Goal: Transaction & Acquisition: Purchase product/service

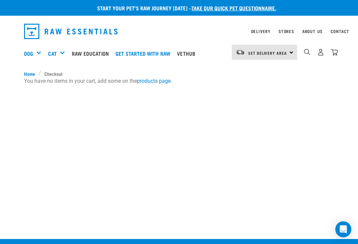
click at [0, 0] on div "Bulk Frozen" at bounding box center [0, 0] width 0 height 0
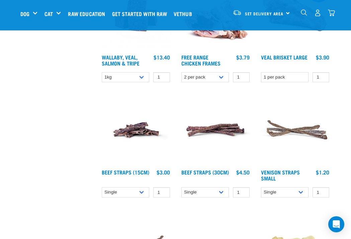
scroll to position [701, 0]
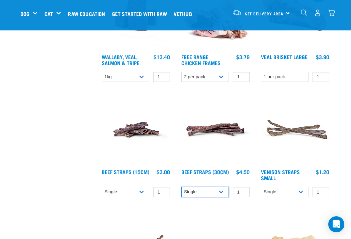
click at [221, 197] on select "Single 6 per pack 25 per pack" at bounding box center [205, 192] width 48 height 10
select select "251920"
click at [142, 197] on select "Single 6 per pack" at bounding box center [126, 192] width 48 height 10
click at [137, 197] on select "Single 6 per pack" at bounding box center [126, 192] width 48 height 10
select select "15447"
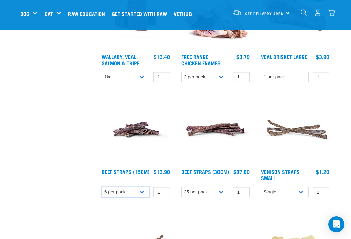
click at [144, 197] on select "Single 6 per pack" at bounding box center [126, 192] width 48 height 10
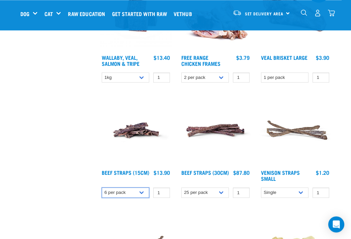
scroll to position [701, 0]
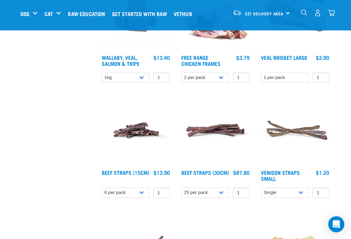
click at [301, 198] on select "Single 10 per pack 25 per pack" at bounding box center [285, 192] width 48 height 10
select select "337205"
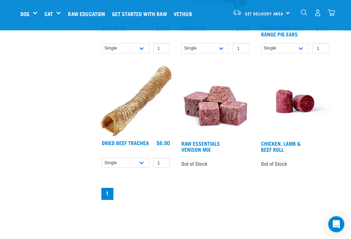
scroll to position [1077, 0]
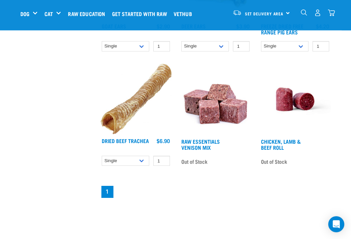
click at [133, 166] on select "Single 10 per pack 25 per pack" at bounding box center [126, 160] width 48 height 10
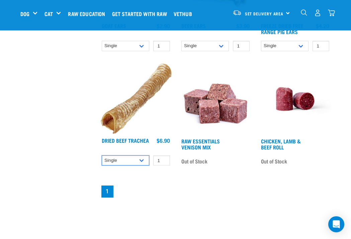
select select "682016"
click at [330, 95] on img at bounding box center [295, 99] width 72 height 72
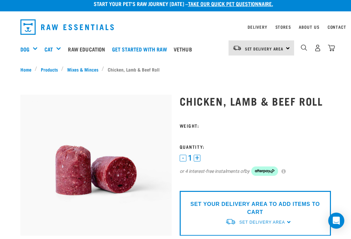
scroll to position [5, 0]
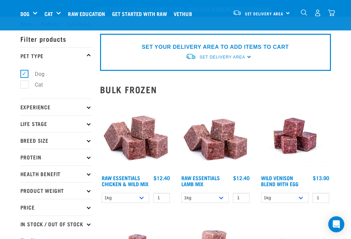
select select "15447"
select select "251920"
select select "337205"
select select "682016"
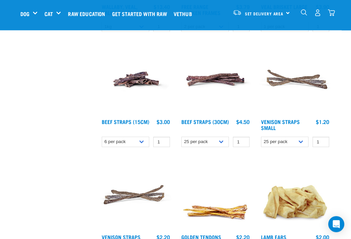
scroll to position [751, 0]
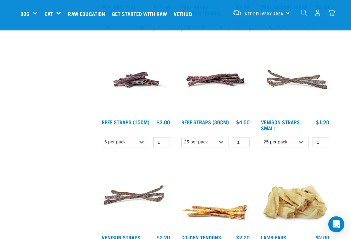
click at [226, 100] on img at bounding box center [215, 80] width 72 height 72
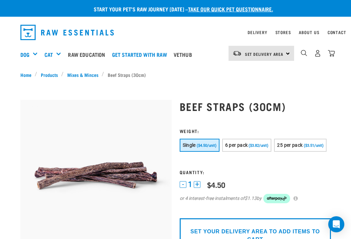
click at [260, 145] on span "($3.82/unit)" at bounding box center [258, 145] width 20 height 4
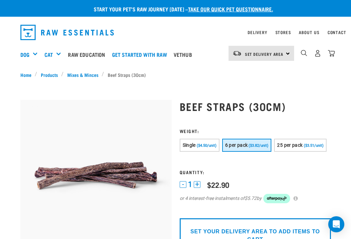
click at [274, 152] on button "25 per pack ($3.51/unit)" at bounding box center [300, 145] width 52 height 13
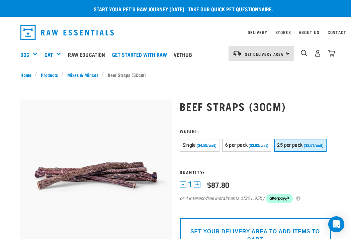
click at [268, 144] on span "($3.82/unit)" at bounding box center [258, 145] width 20 height 4
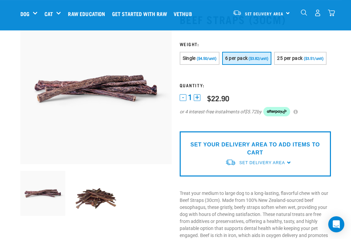
scroll to position [35, 0]
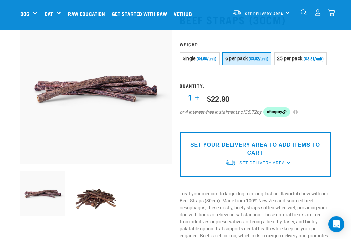
click at [272, 157] on p "SET YOUR DELIVERY AREA TO ADD ITEMS TO CART" at bounding box center [254, 149] width 141 height 16
click at [293, 176] on div "SET YOUR DELIVERY AREA TO ADD ITEMS TO CART Set Delivery Area North Island Sout…" at bounding box center [254, 154] width 151 height 45
click at [280, 165] on span "Set Delivery Area" at bounding box center [261, 163] width 45 height 5
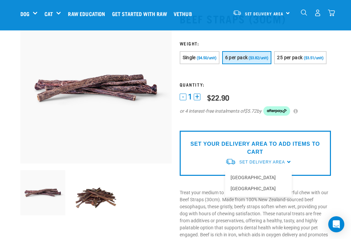
scroll to position [39, 0]
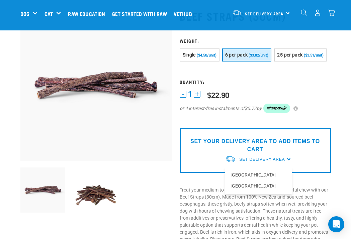
click at [251, 180] on link "[GEOGRAPHIC_DATA]" at bounding box center [258, 174] width 66 height 11
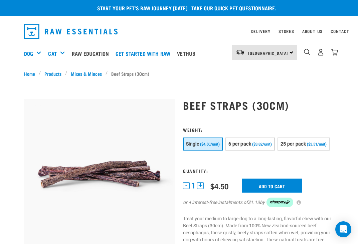
click at [272, 146] on span "($3.82/unit)" at bounding box center [262, 144] width 20 height 4
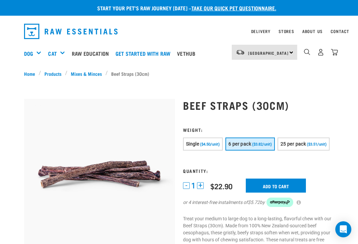
click at [282, 193] on input "Add to cart" at bounding box center [276, 186] width 60 height 14
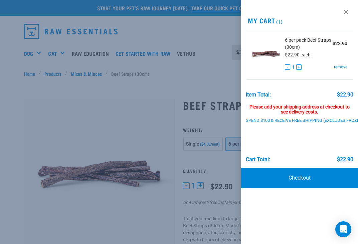
click at [211, 163] on div at bounding box center [179, 122] width 358 height 244
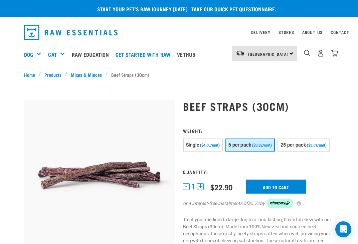
click at [281, 148] on span "25 per pack" at bounding box center [293, 144] width 25 height 5
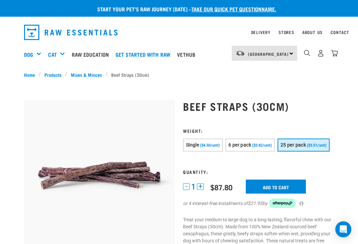
click at [285, 194] on input "Add to cart" at bounding box center [276, 187] width 60 height 14
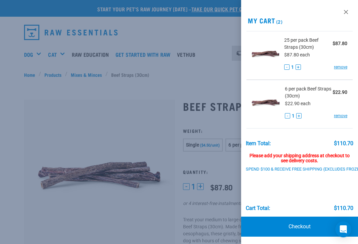
click at [306, 227] on link "Checkout" at bounding box center [299, 227] width 117 height 20
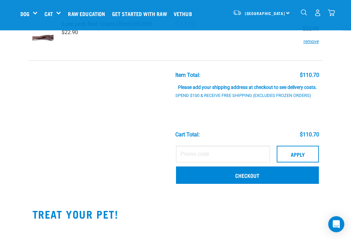
scroll to position [87, 0]
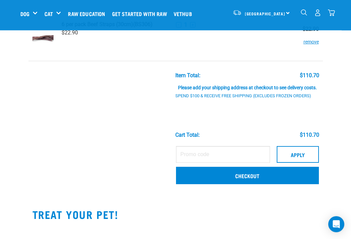
click at [257, 183] on link "Checkout" at bounding box center [247, 175] width 142 height 17
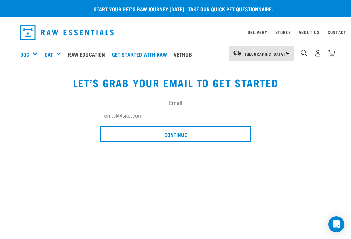
click at [144, 117] on input "Email" at bounding box center [175, 116] width 151 height 12
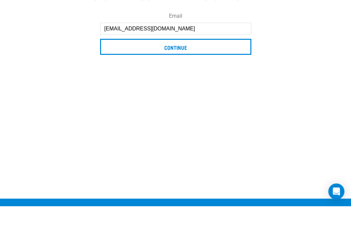
type input "Corohodad1965@hotmail.com"
click at [182, 72] on input "Continue" at bounding box center [175, 80] width 151 height 16
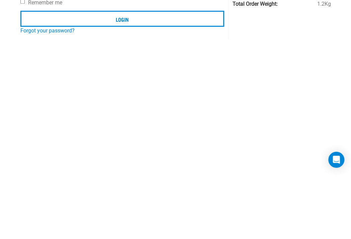
scroll to position [76, 0]
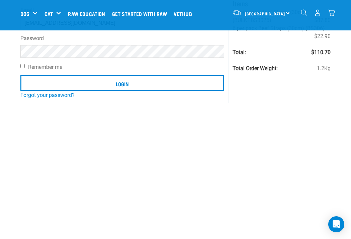
click at [122, 80] on input "Login" at bounding box center [122, 83] width 204 height 16
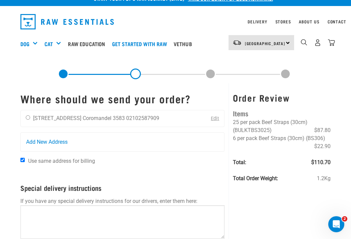
scroll to position [11, 0]
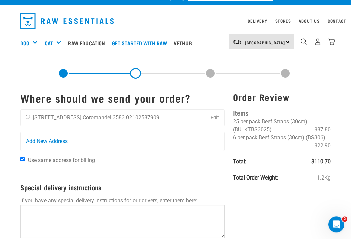
click at [30, 119] on input "radio" at bounding box center [28, 117] width 4 height 4
radio input "true"
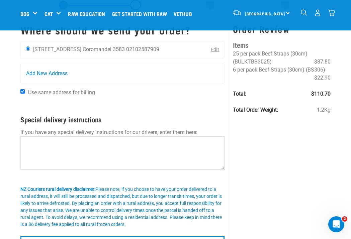
scroll to position [28, 0]
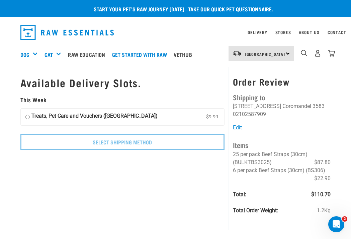
click at [26, 117] on input "Treats, Pet Care and Vouchers ([GEOGRAPHIC_DATA]) $9.99" at bounding box center [27, 117] width 4 height 10
radio input "true"
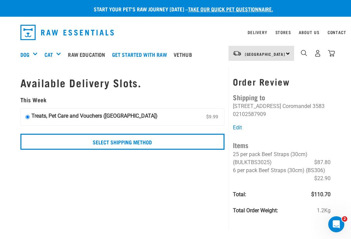
click at [43, 140] on input "Select Shipping Method" at bounding box center [122, 142] width 204 height 16
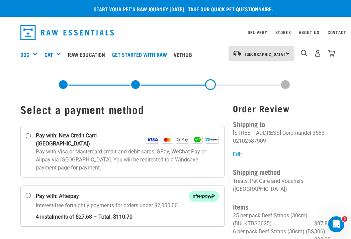
click at [21, 187] on label "Pay with: Afterpay Interest-free fortnightly payments for orders under $2,000.00" at bounding box center [122, 205] width 204 height 41
click at [25, 193] on input "Pay with: Afterpay Interest-free fortnightly payments for orders under $2,000.00" at bounding box center [27, 195] width 5 height 5
radio input "true"
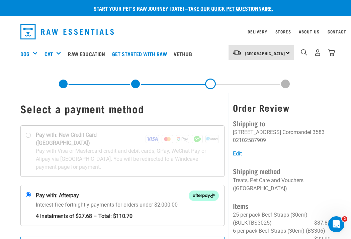
click at [208, 190] on img at bounding box center [203, 195] width 30 height 10
click at [31, 192] on input "Pay with: Afterpay Interest-free fortnightly payments for orders under $2,000.00" at bounding box center [27, 194] width 5 height 5
click at [208, 190] on img at bounding box center [203, 195] width 30 height 10
click at [31, 192] on input "Pay with: Afterpay Interest-free fortnightly payments for orders under $2,000.00" at bounding box center [27, 194] width 5 height 5
click at [204, 191] on img at bounding box center [203, 195] width 30 height 10
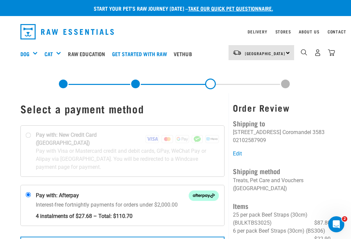
click at [31, 192] on input "Pay with: Afterpay Interest-free fortnightly payments for orders under $2,000.00" at bounding box center [27, 194] width 5 height 5
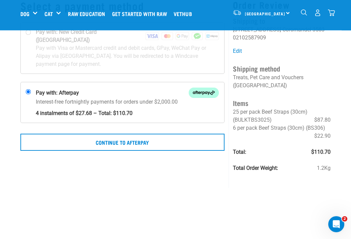
scroll to position [53, 0]
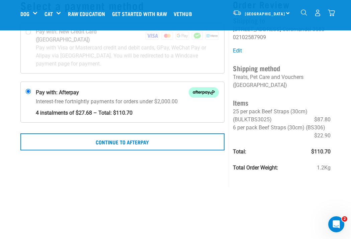
click at [131, 133] on button "Continue to Afterpay" at bounding box center [122, 141] width 204 height 17
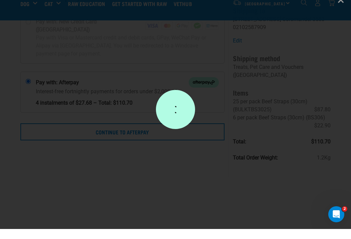
scroll to position [63, 0]
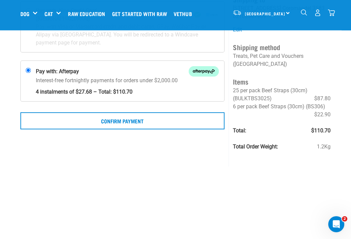
scroll to position [75, 0]
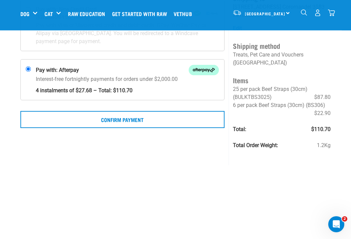
click at [133, 111] on button "Confirm Payment" at bounding box center [122, 119] width 204 height 17
